Goal: Task Accomplishment & Management: Manage account settings

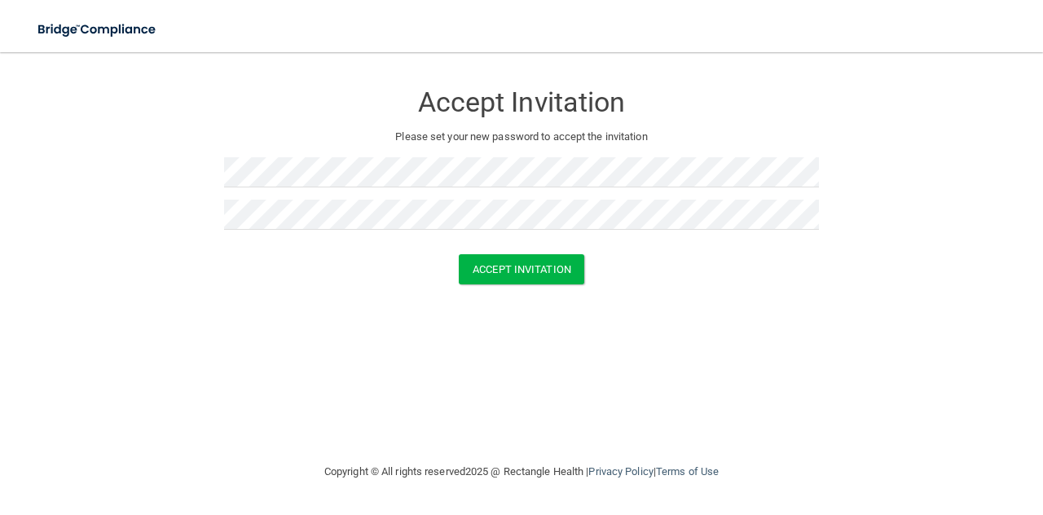
click at [687, 263] on div "Accept Invitation" at bounding box center [521, 269] width 1002 height 30
click at [548, 262] on button "Accept Invitation" at bounding box center [521, 269] width 125 height 30
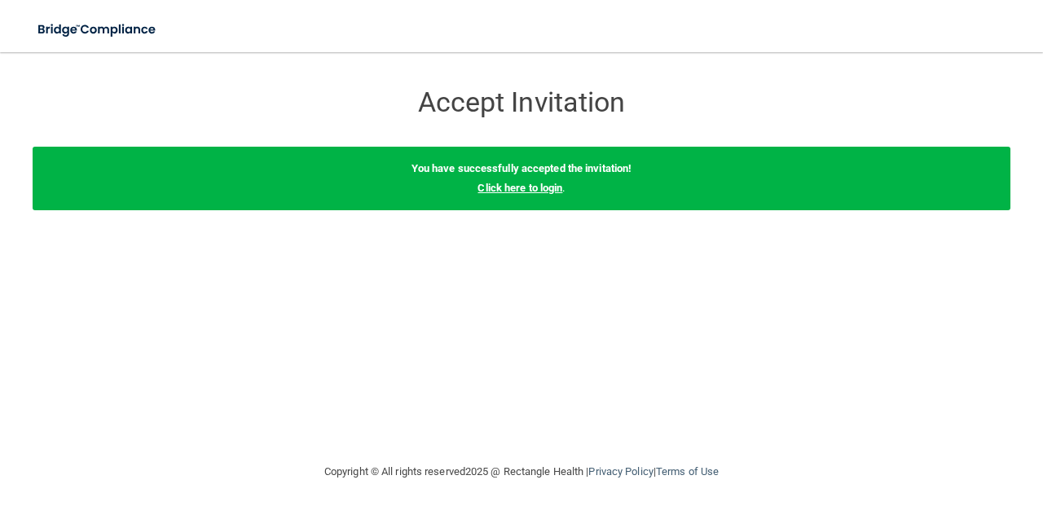
click at [508, 188] on link "Click here to login" at bounding box center [519, 188] width 85 height 12
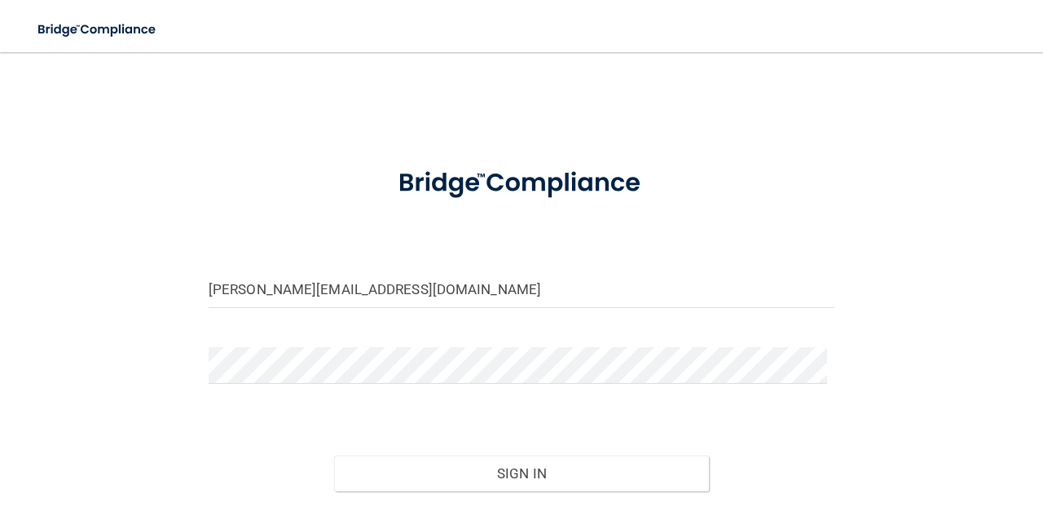
scroll to position [184, 0]
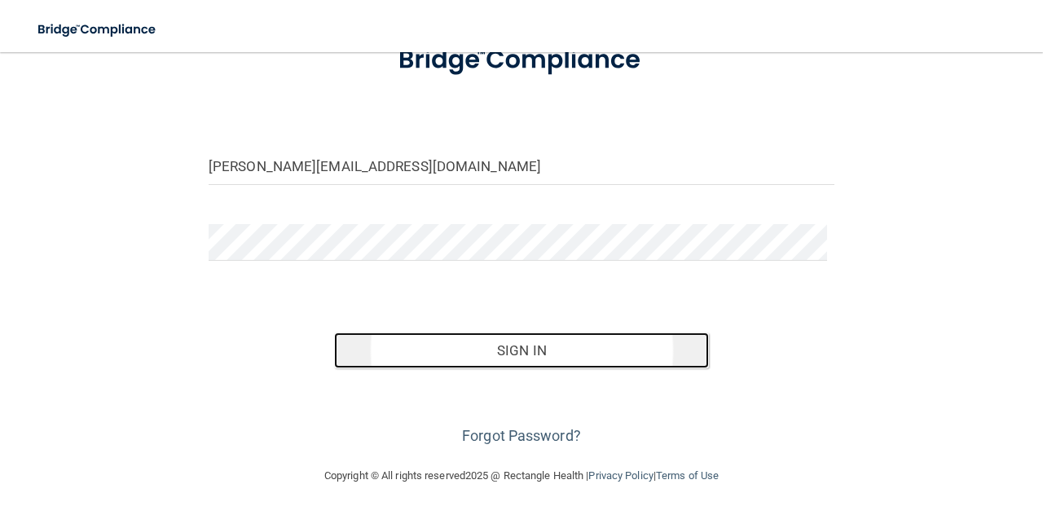
click at [520, 332] on button "Sign In" at bounding box center [522, 350] width 376 height 36
click at [507, 332] on button "Sign In" at bounding box center [522, 350] width 376 height 36
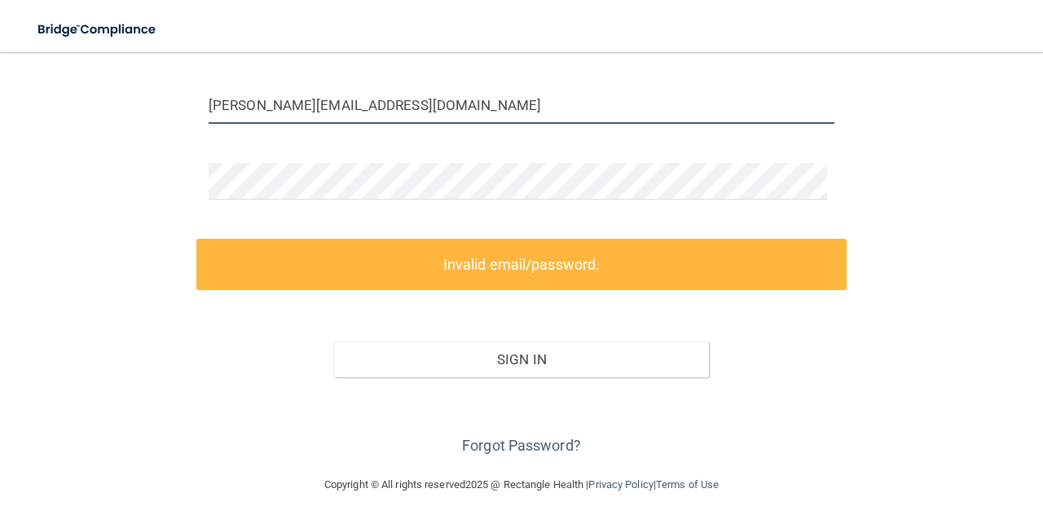
click at [384, 124] on input "[PERSON_NAME][EMAIL_ADDRESS][DOMAIN_NAME]" at bounding box center [522, 105] width 626 height 37
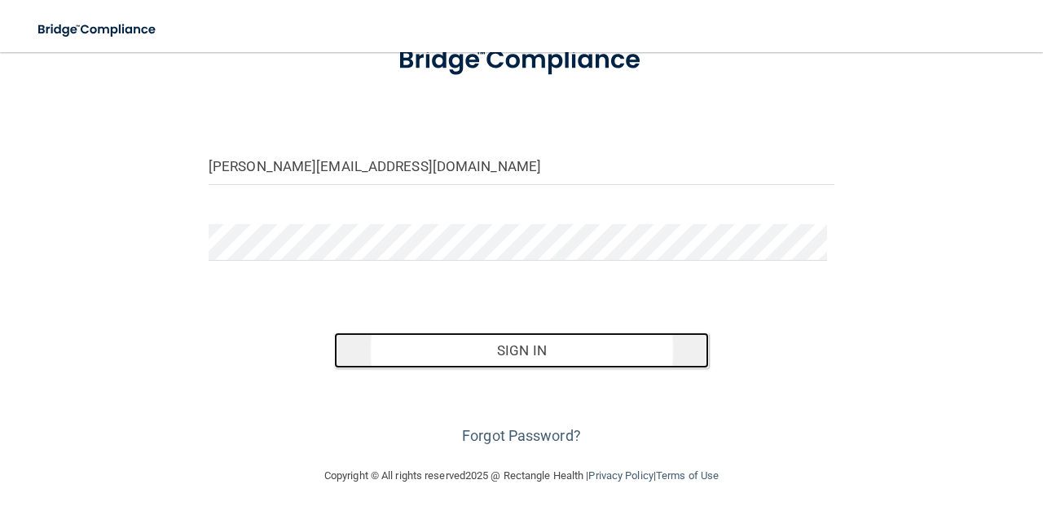
click at [528, 332] on button "Sign In" at bounding box center [522, 350] width 376 height 36
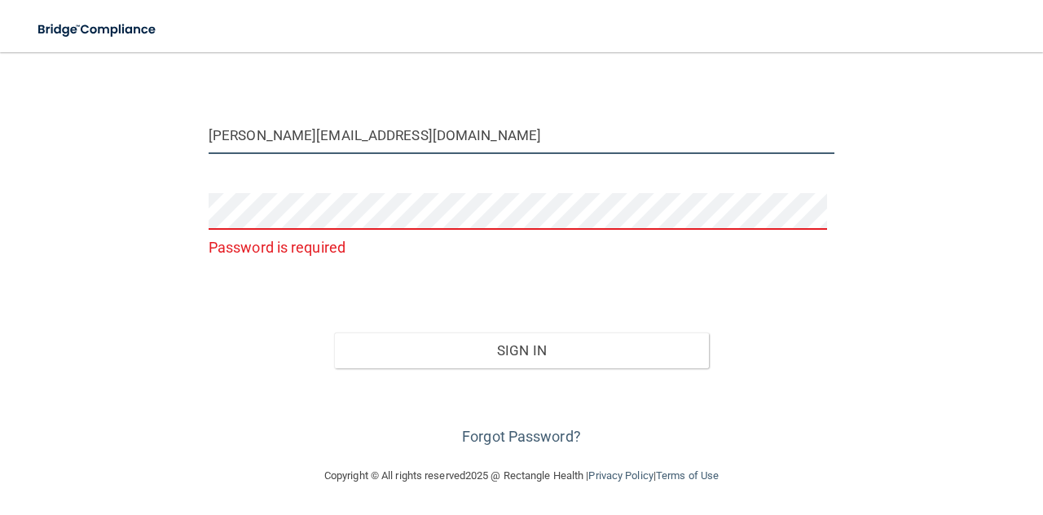
click at [368, 133] on input "[PERSON_NAME][EMAIL_ADDRESS][DOMAIN_NAME]" at bounding box center [522, 135] width 626 height 37
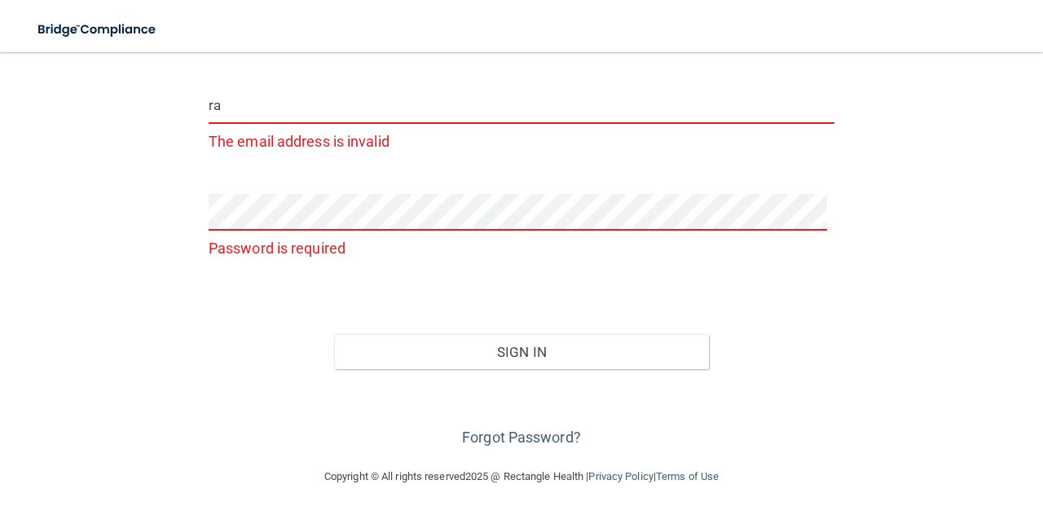
type input "r"
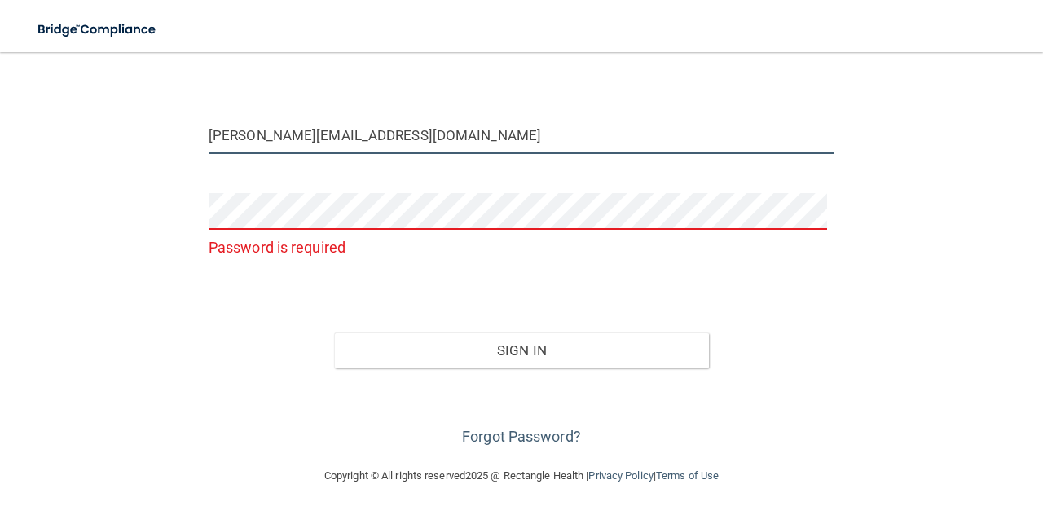
type input "[PERSON_NAME][EMAIL_ADDRESS][DOMAIN_NAME]"
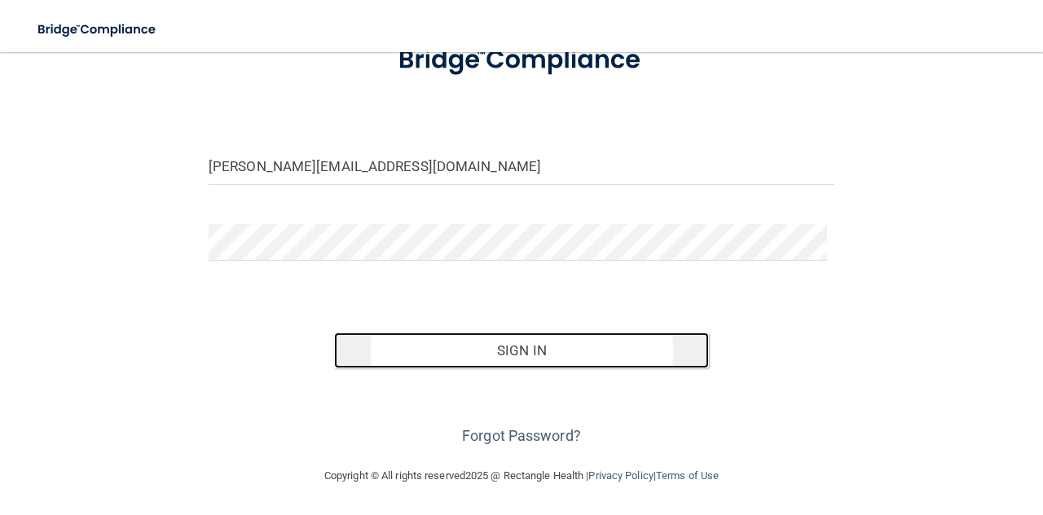
click at [500, 332] on button "Sign In" at bounding box center [522, 350] width 376 height 36
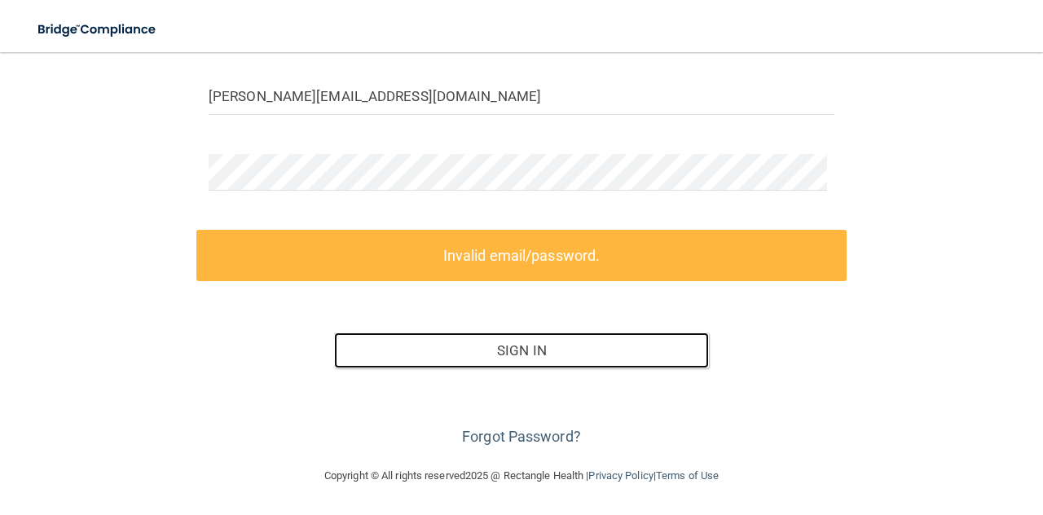
scroll to position [264, 0]
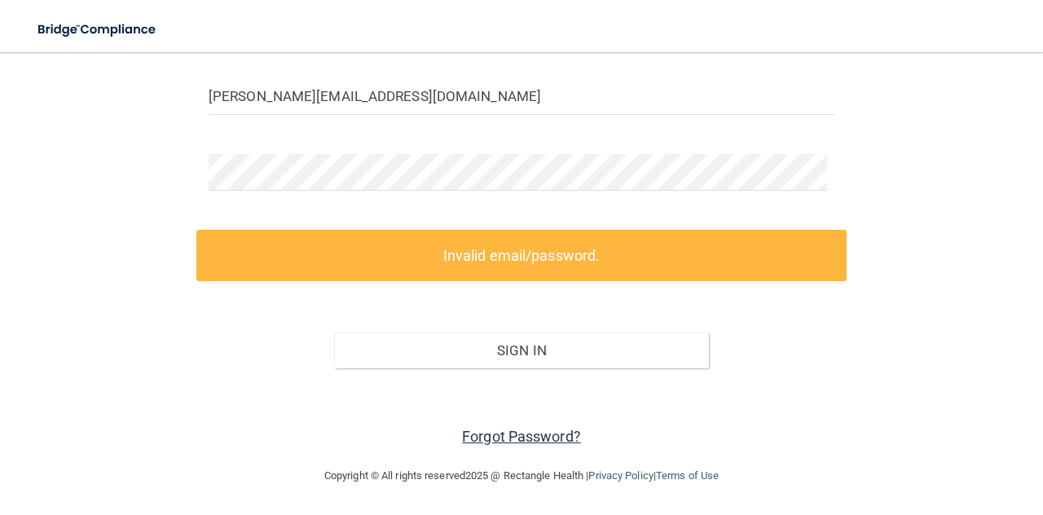
click at [529, 434] on link "Forgot Password?" at bounding box center [521, 436] width 119 height 17
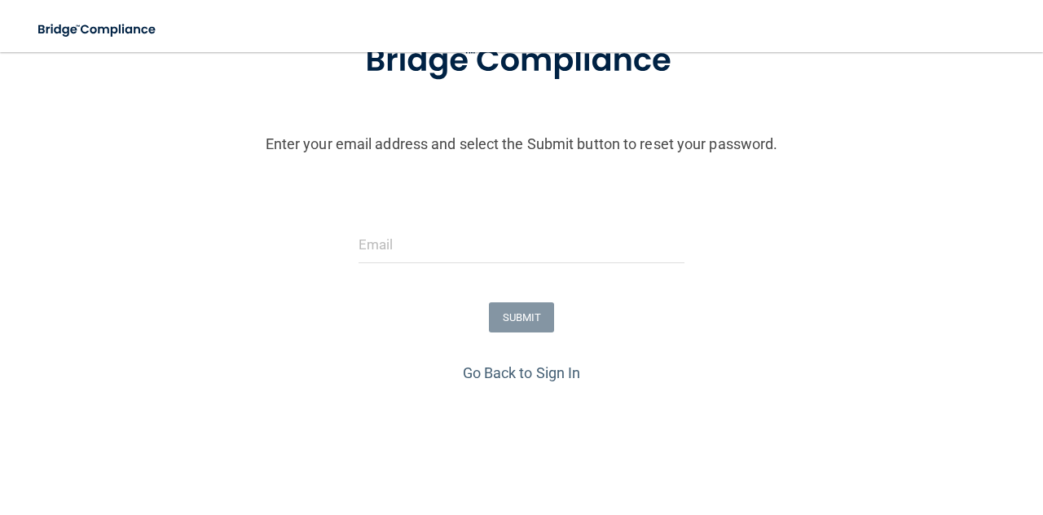
scroll to position [143, 0]
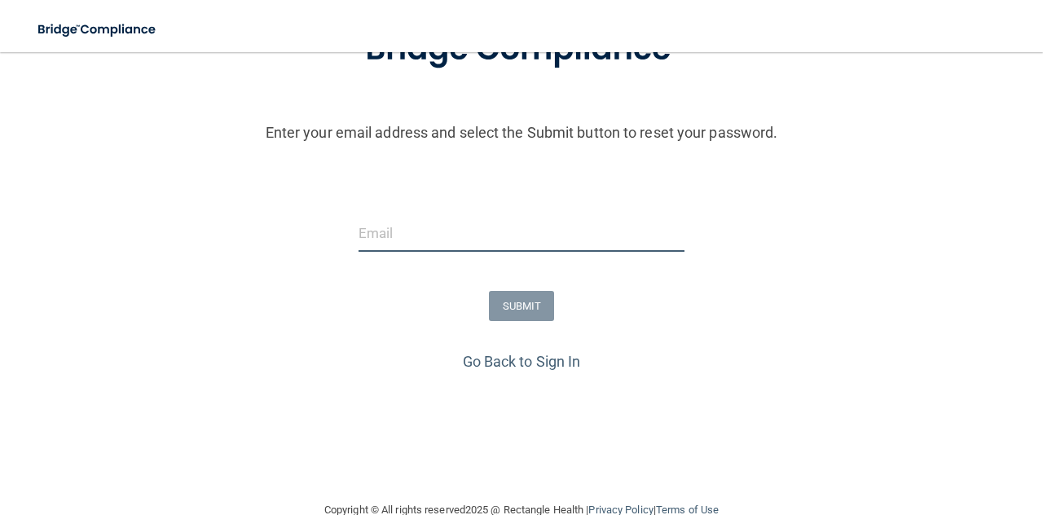
click at [396, 252] on input "email" at bounding box center [521, 233] width 326 height 37
type input "[PERSON_NAME][EMAIL_ADDRESS][DOMAIN_NAME]"
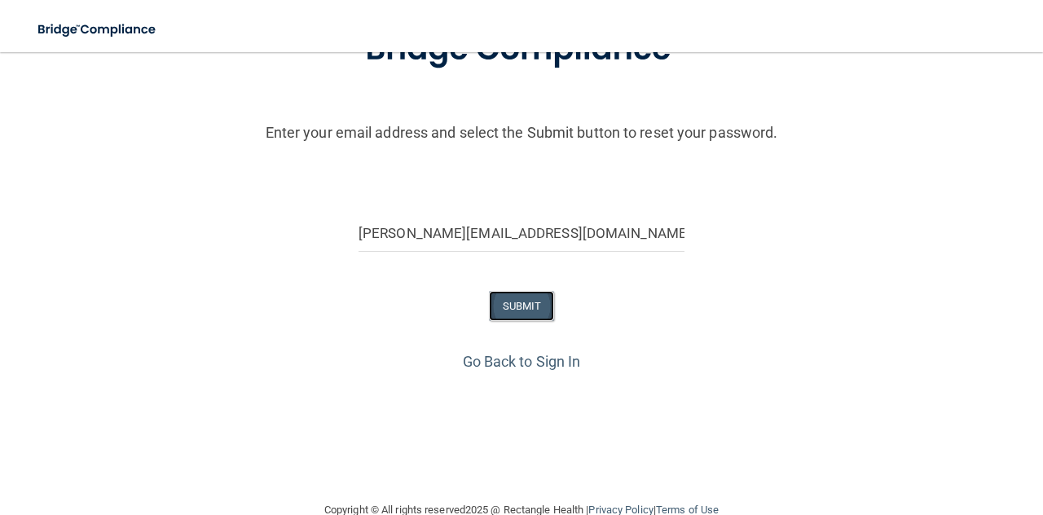
click at [514, 321] on button "SUBMIT" at bounding box center [522, 306] width 66 height 30
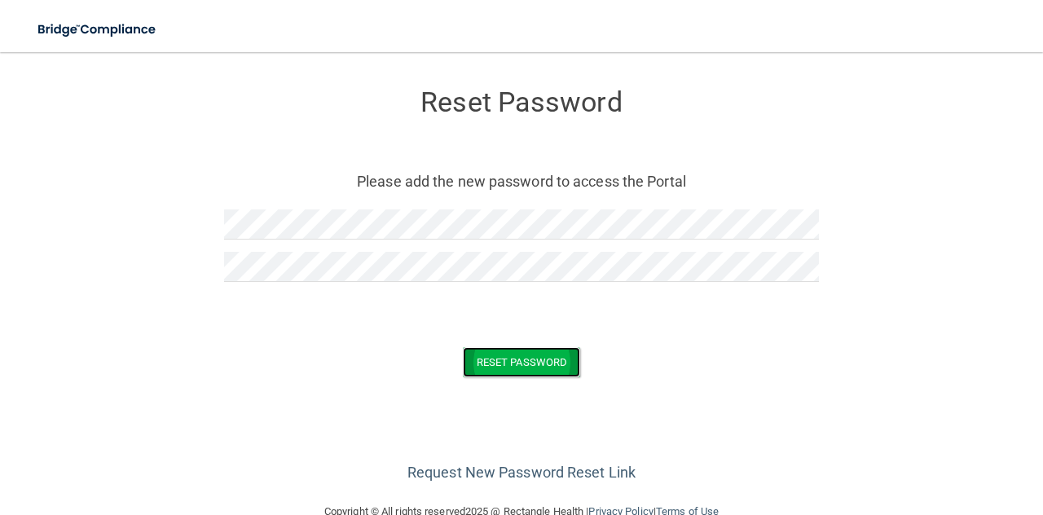
click at [518, 377] on button "Reset Password" at bounding box center [521, 362] width 117 height 30
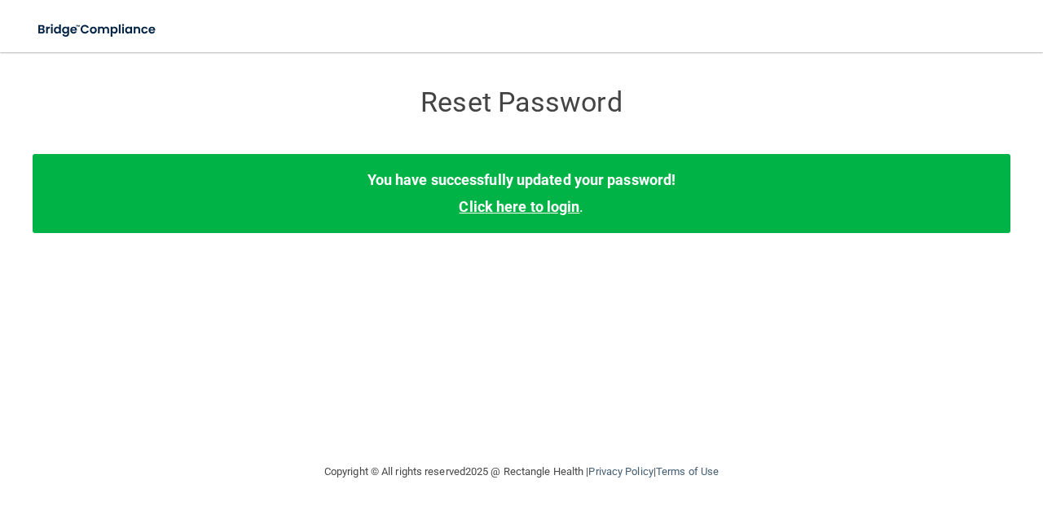
click at [542, 215] on link "Click here to login" at bounding box center [519, 206] width 121 height 17
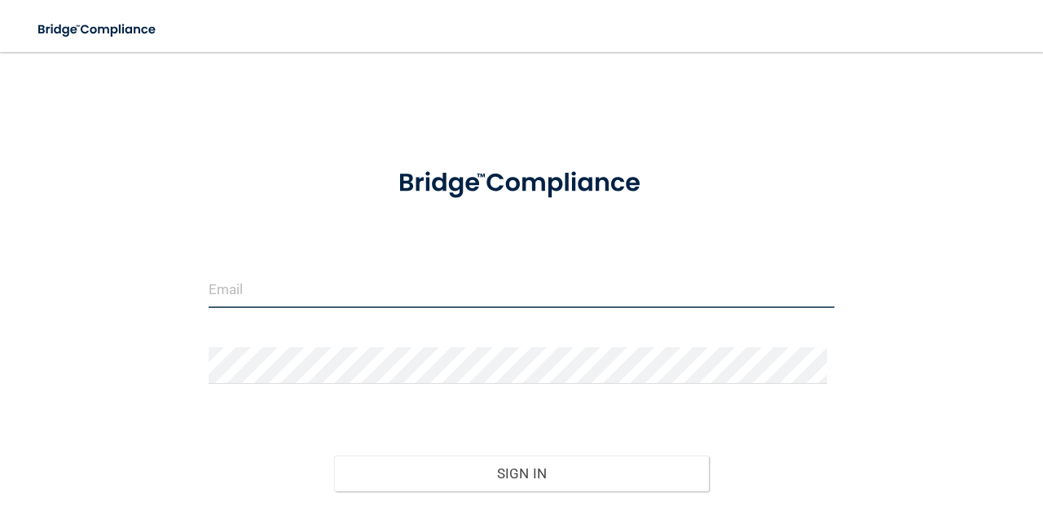
type input "[PERSON_NAME][EMAIL_ADDRESS][DOMAIN_NAME]"
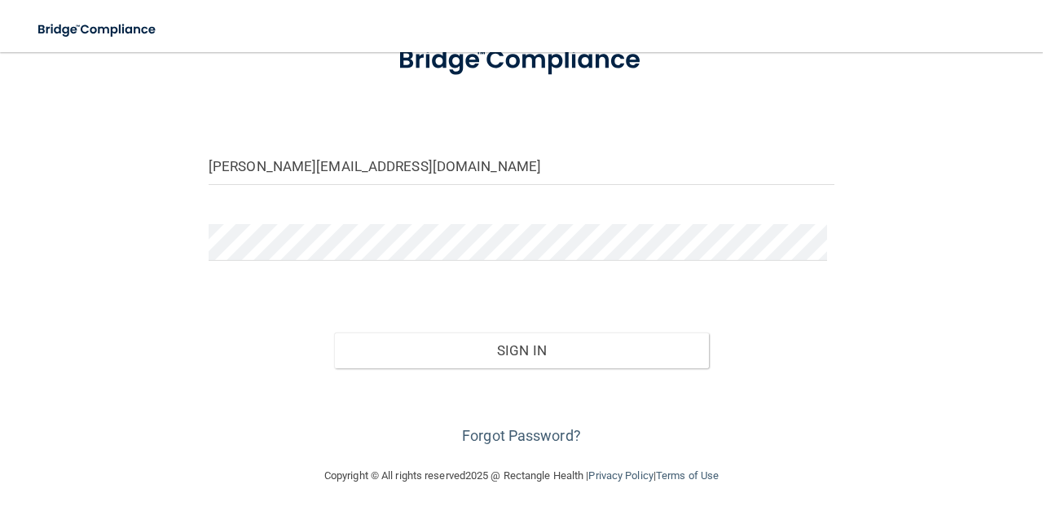
scroll to position [132, 0]
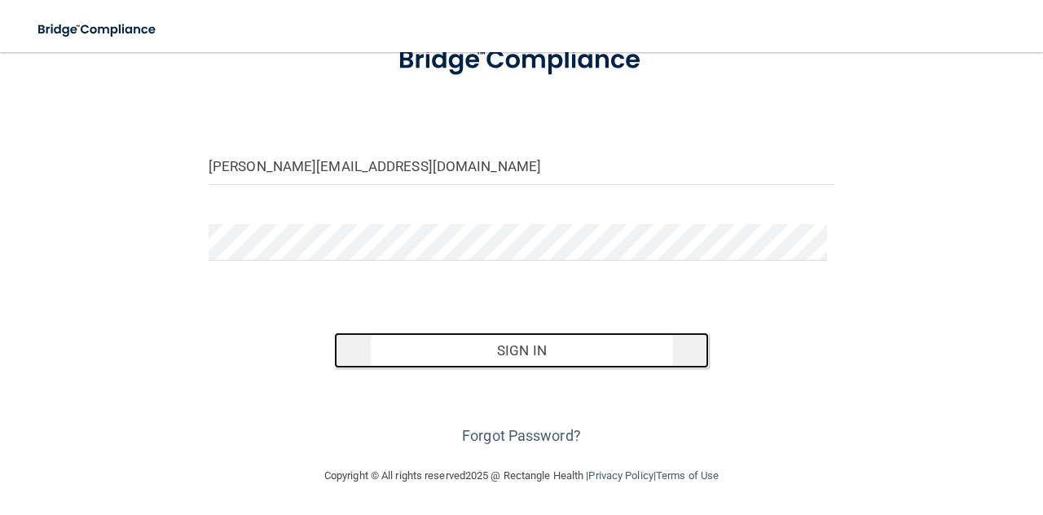
click at [520, 368] on button "Sign In" at bounding box center [522, 350] width 376 height 36
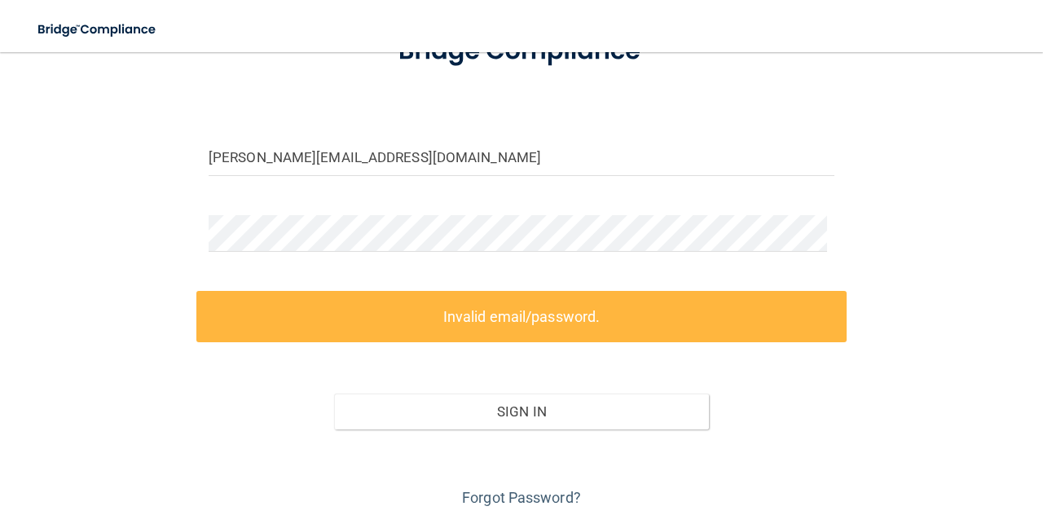
click at [992, 212] on div "[PERSON_NAME][EMAIL_ADDRESS][DOMAIN_NAME] Invalid email/password. You don't hav…" at bounding box center [522, 223] width 978 height 574
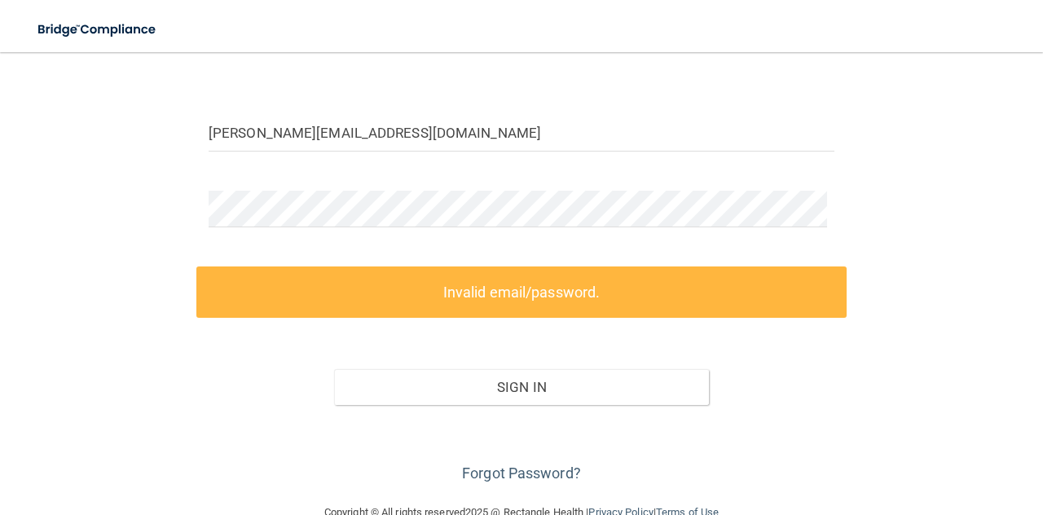
scroll to position [152, 0]
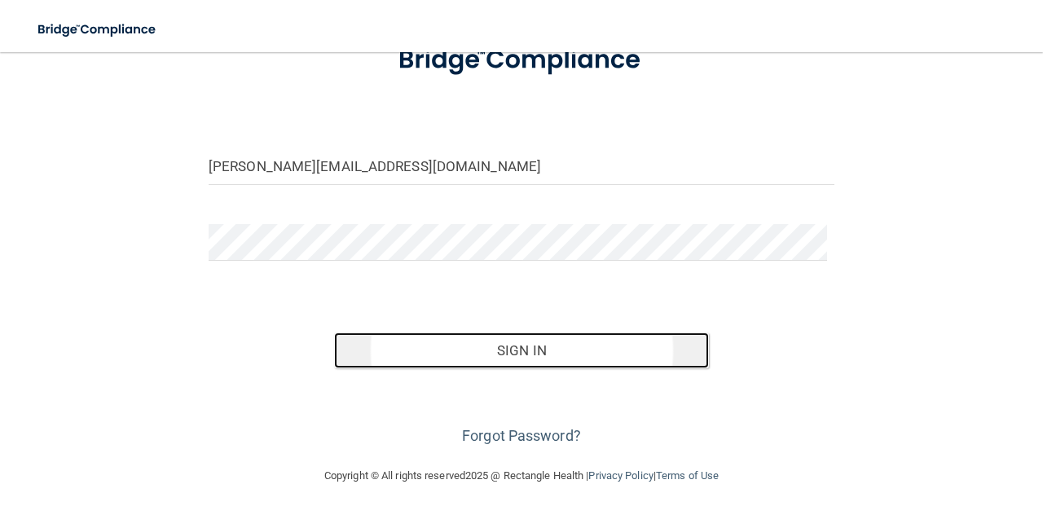
click at [492, 359] on button "Sign In" at bounding box center [522, 350] width 376 height 36
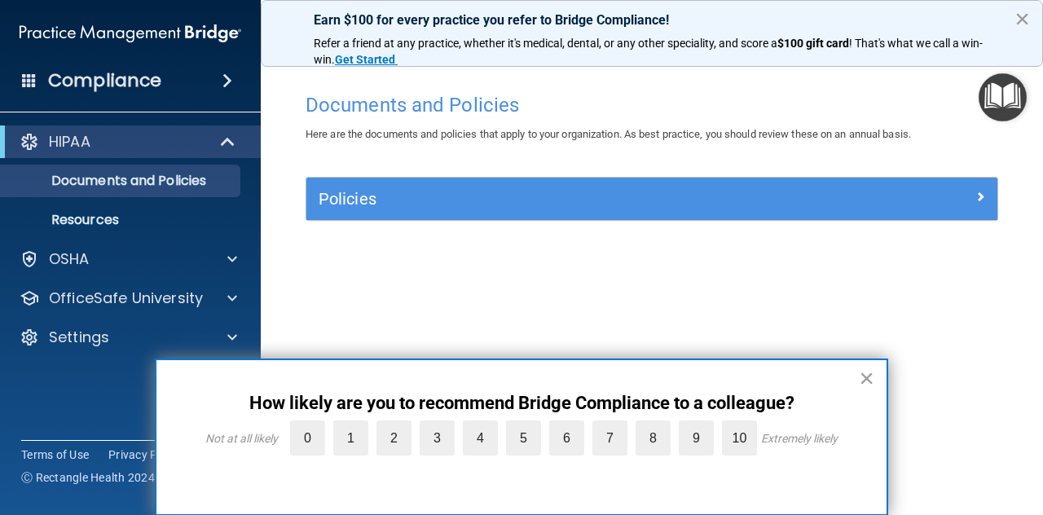
click at [1028, 19] on button "×" at bounding box center [1021, 19] width 15 height 26
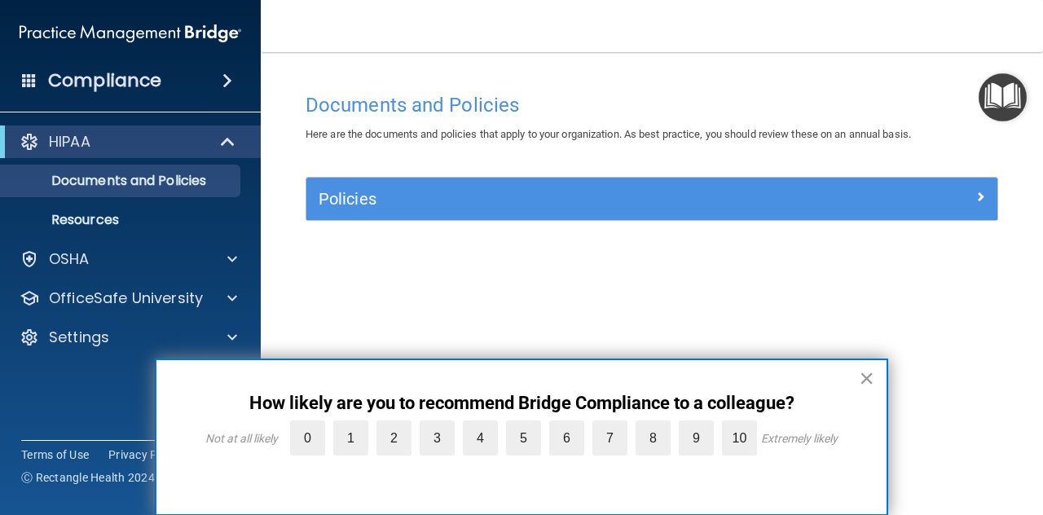
click at [868, 378] on button "×" at bounding box center [866, 378] width 15 height 26
